Goal: Use online tool/utility: Utilize a website feature to perform a specific function

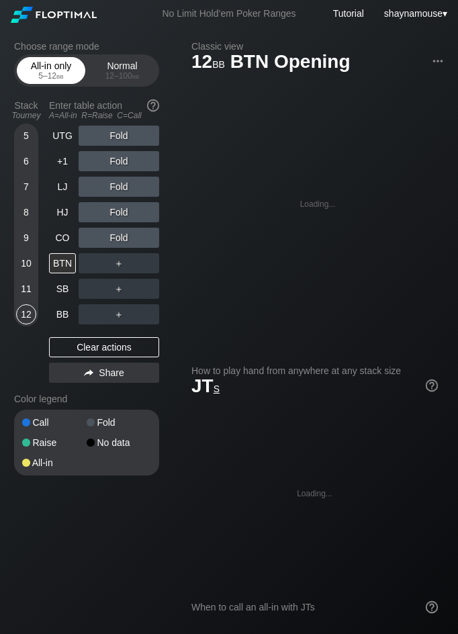
click at [47, 69] on div "All-in only 5 – 12 bb" at bounding box center [51, 71] width 62 height 26
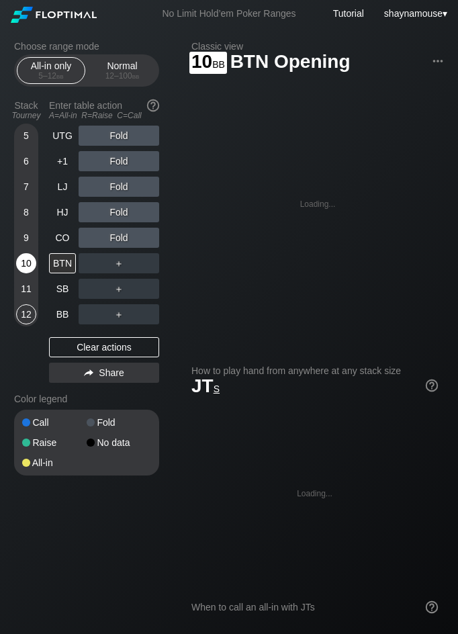
click at [25, 265] on div "10" at bounding box center [26, 263] width 20 height 20
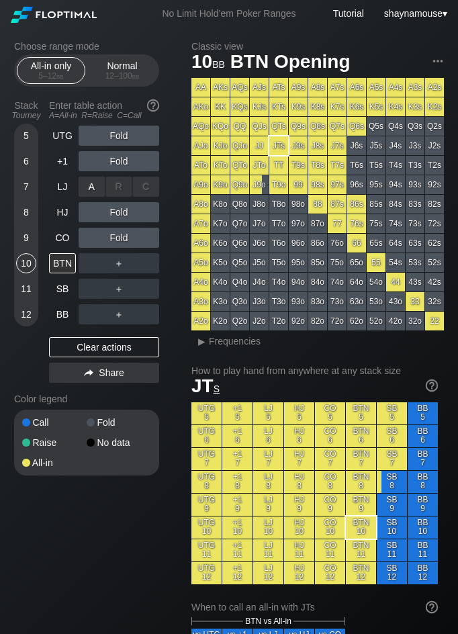
click at [88, 187] on div "A ✕" at bounding box center [92, 187] width 26 height 20
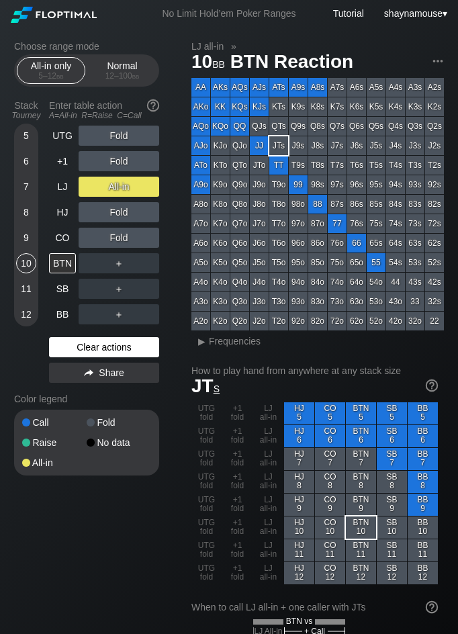
click at [89, 345] on div "Clear actions" at bounding box center [104, 347] width 110 height 20
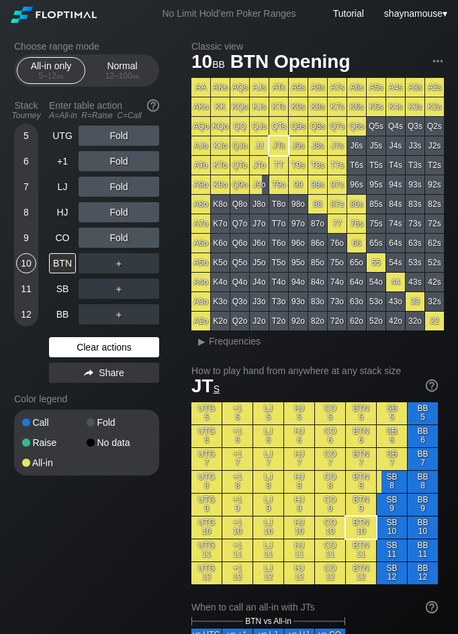
click at [89, 345] on div "Clear actions" at bounding box center [104, 347] width 110 height 20
